Goal: Transaction & Acquisition: Book appointment/travel/reservation

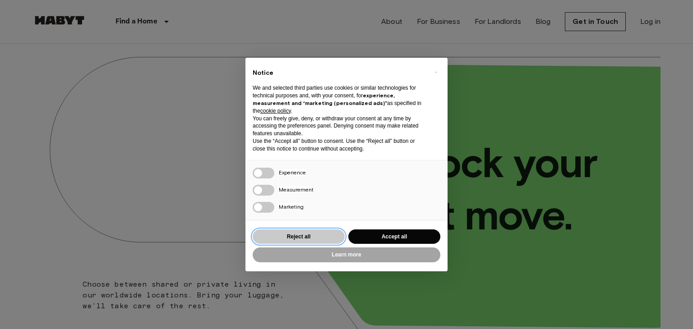
click at [322, 233] on button "Reject all" at bounding box center [299, 237] width 92 height 15
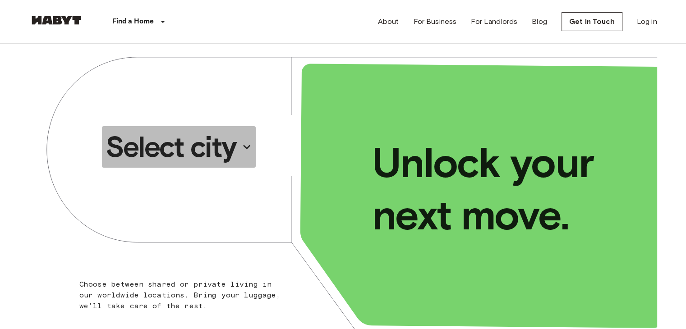
click at [197, 153] on p "Select city" at bounding box center [171, 147] width 131 height 36
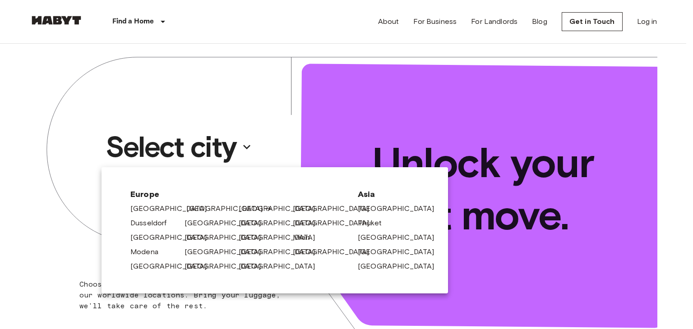
click at [193, 207] on link "[GEOGRAPHIC_DATA]" at bounding box center [229, 209] width 86 height 11
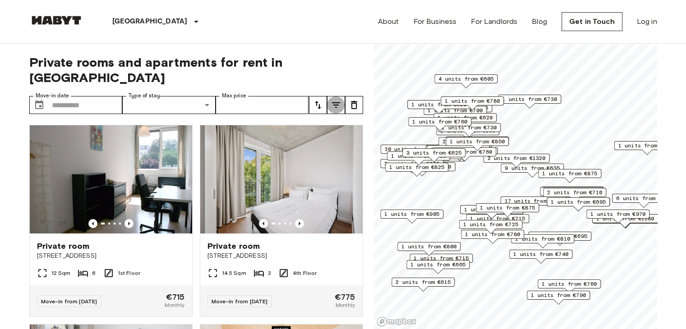
click at [338, 100] on icon "tune" at bounding box center [336, 105] width 11 height 11
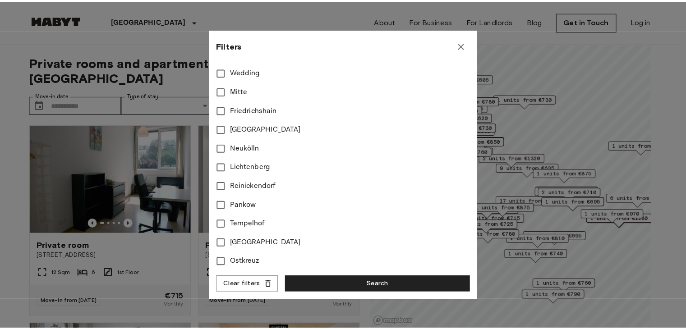
scroll to position [331, 0]
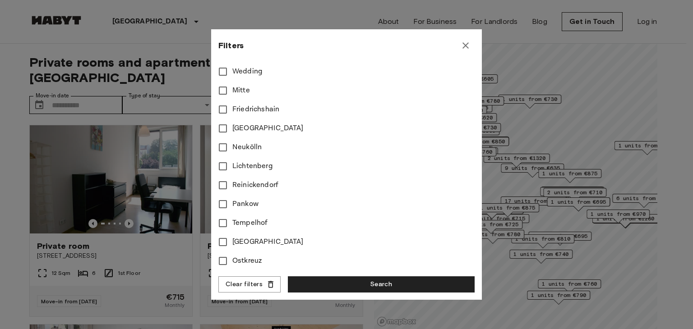
click at [268, 185] on span "Reinickendorf" at bounding box center [255, 185] width 46 height 11
type input "**"
click at [349, 278] on button "Search" at bounding box center [381, 285] width 187 height 17
